Goal: Task Accomplishment & Management: Use online tool/utility

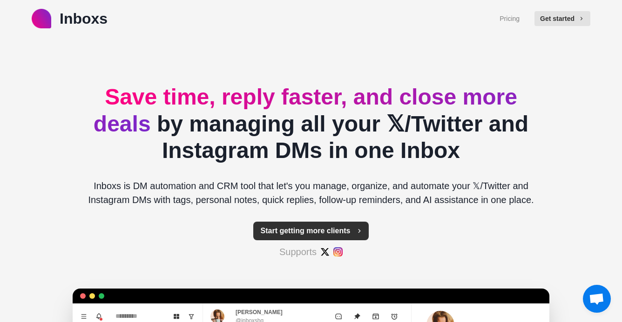
click at [325, 230] on button "Start getting more clients" at bounding box center [311, 231] width 116 height 19
type textarea "*"
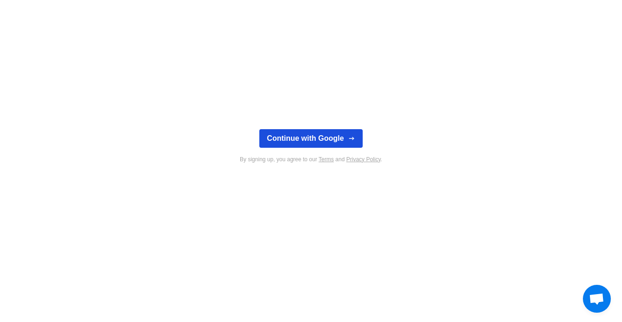
click at [303, 143] on button "Continue with Google" at bounding box center [310, 138] width 103 height 19
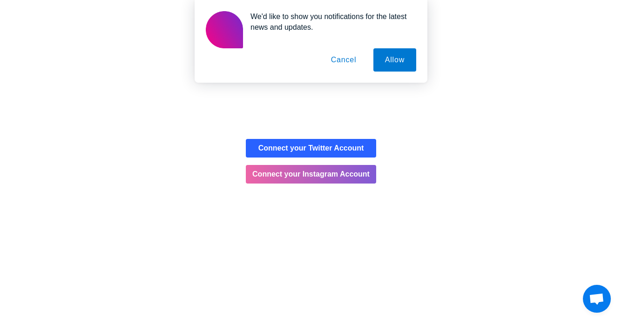
click at [334, 55] on button "Cancel" at bounding box center [343, 59] width 49 height 23
